Goal: Transaction & Acquisition: Purchase product/service

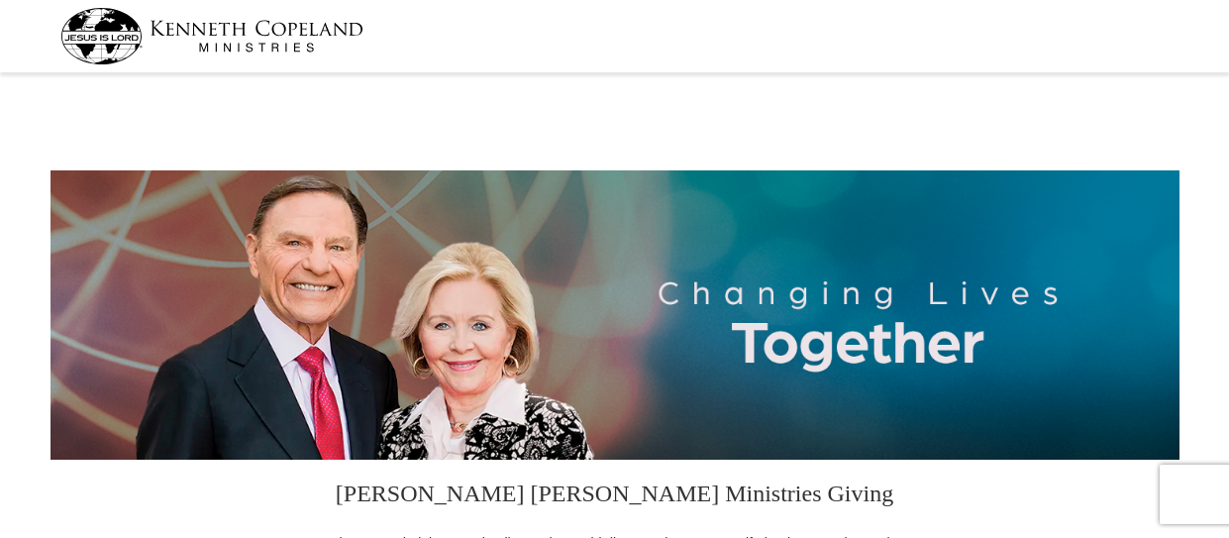
select select "NC"
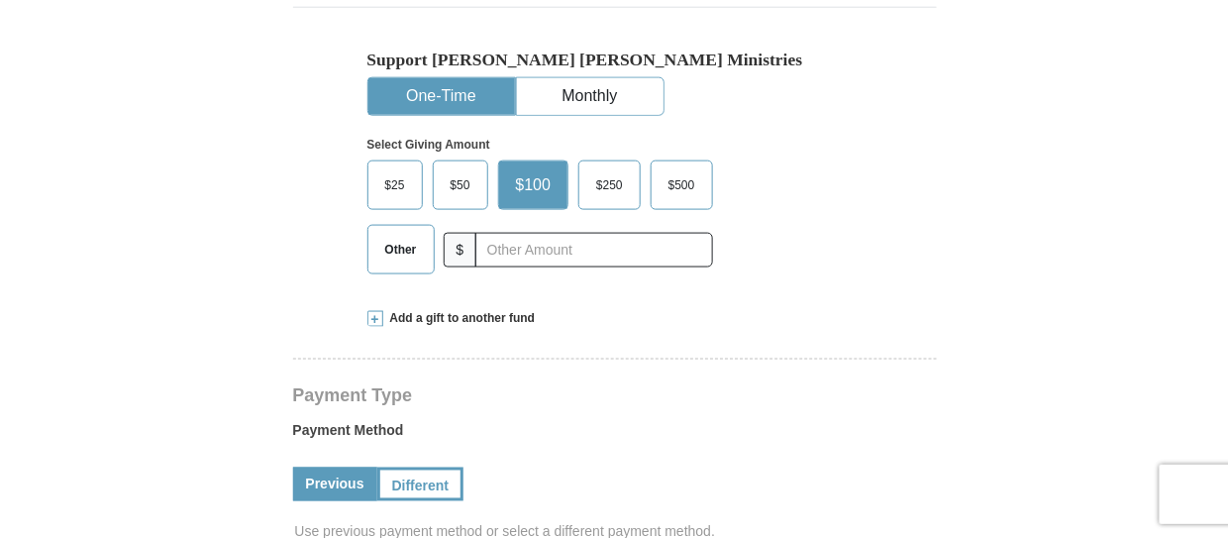
scroll to position [594, 0]
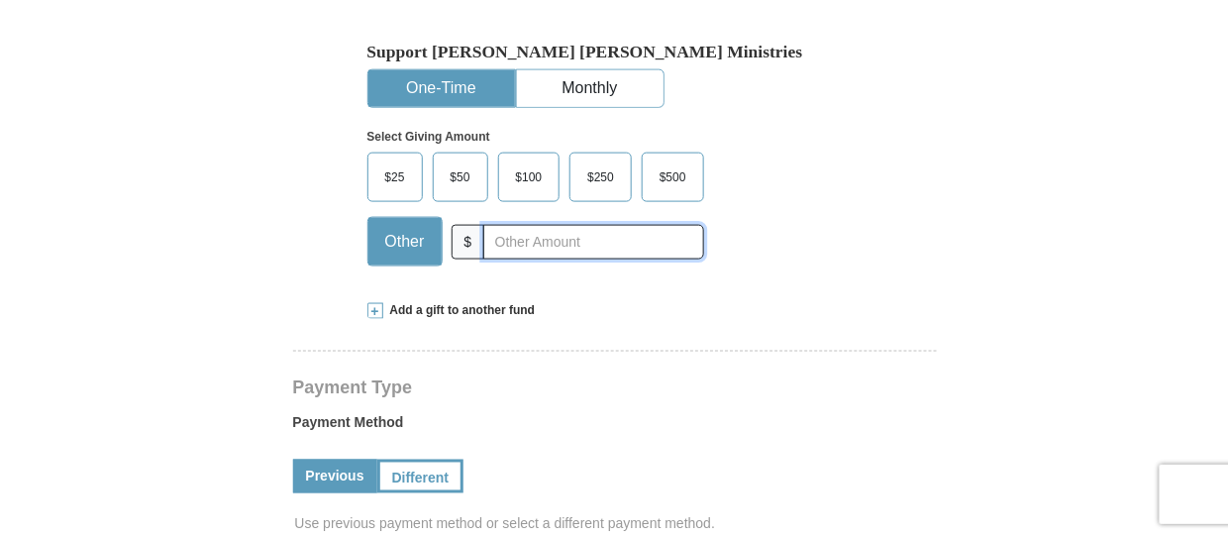
click at [514, 241] on input "text" at bounding box center [593, 242] width 220 height 35
type input "3"
click at [594, 236] on input "175" at bounding box center [593, 242] width 220 height 35
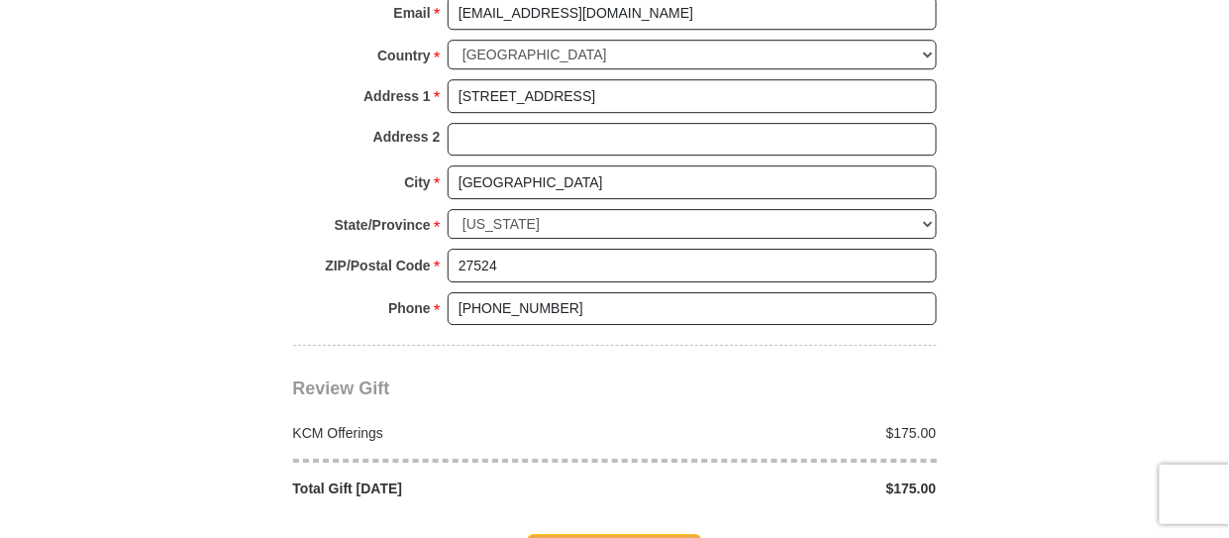
scroll to position [1585, 0]
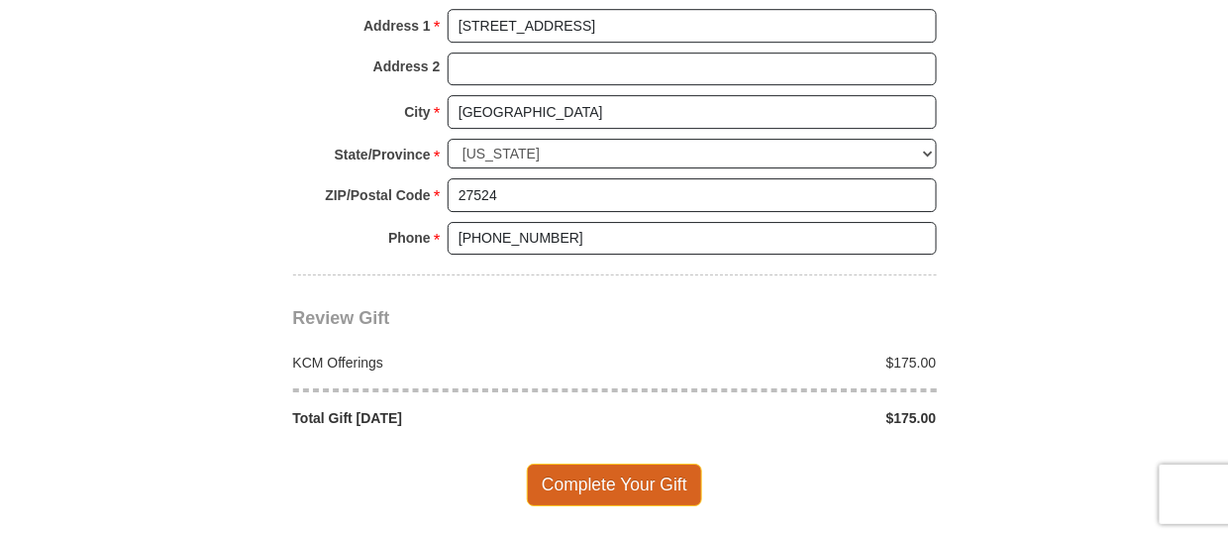
type input "175.00"
click at [596, 466] on span "Complete Your Gift" at bounding box center [614, 485] width 175 height 42
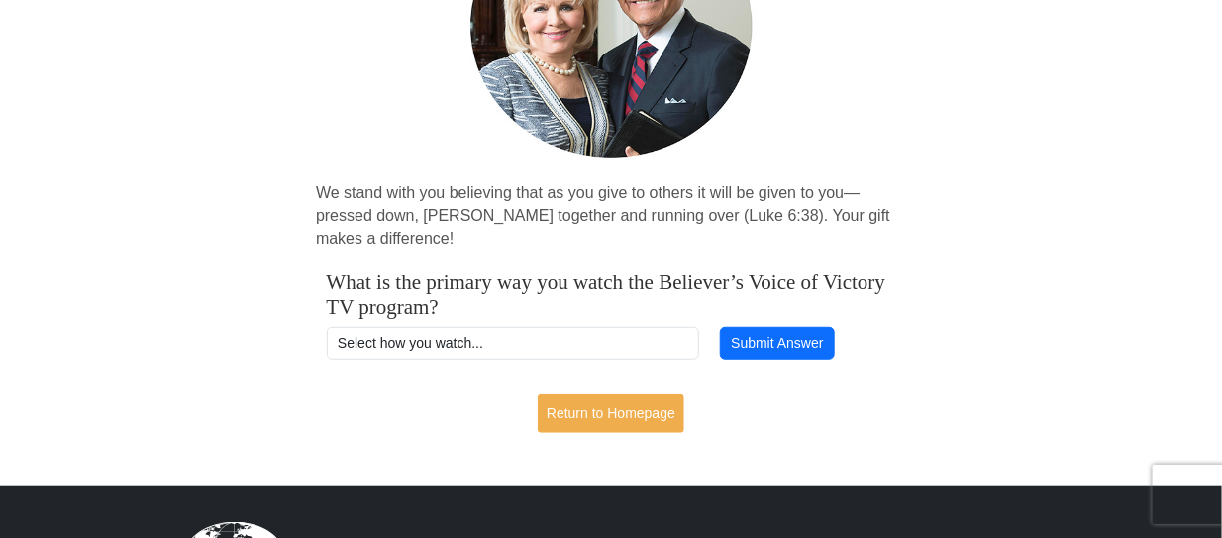
scroll to position [296, 0]
